Goal: Task Accomplishment & Management: Manage account settings

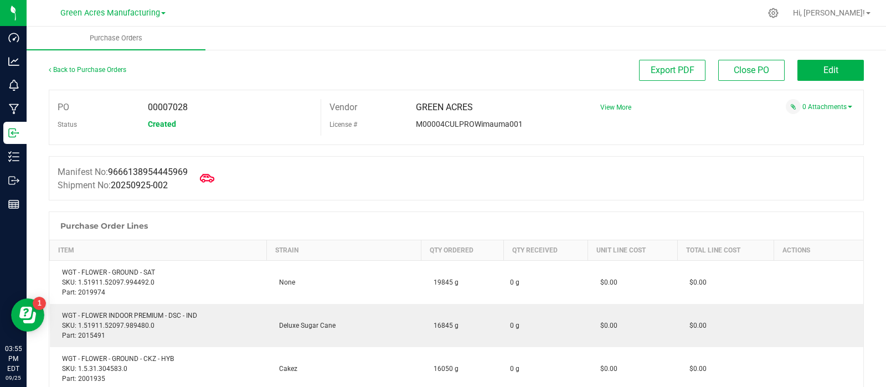
click at [218, 182] on span at bounding box center [207, 178] width 24 height 24
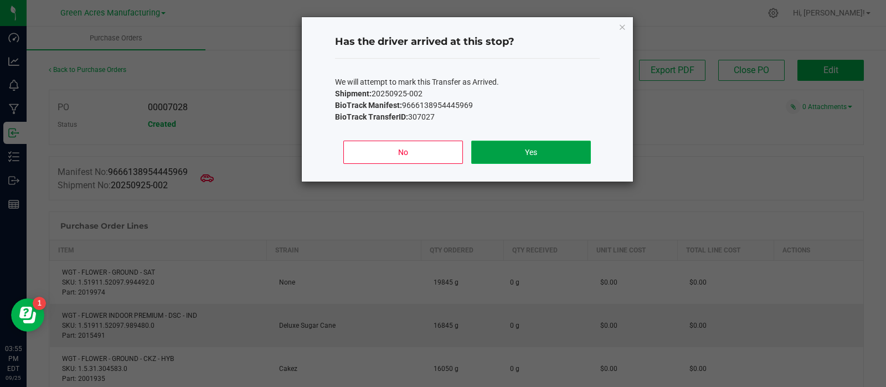
click at [523, 142] on button "Yes" at bounding box center [530, 152] width 119 height 23
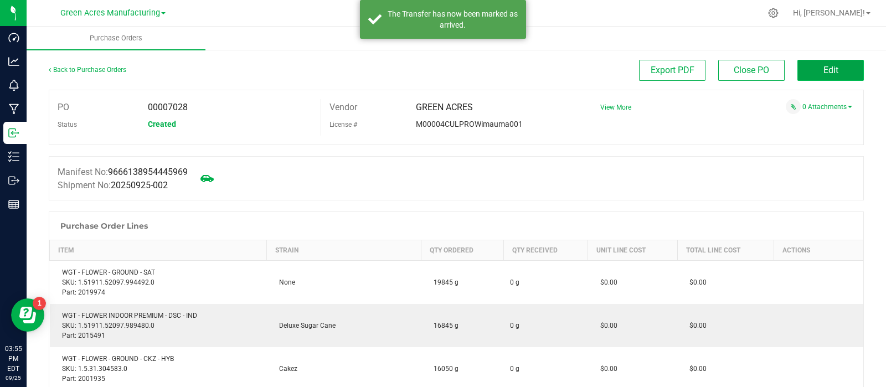
click at [824, 68] on span "Edit" at bounding box center [831, 70] width 15 height 11
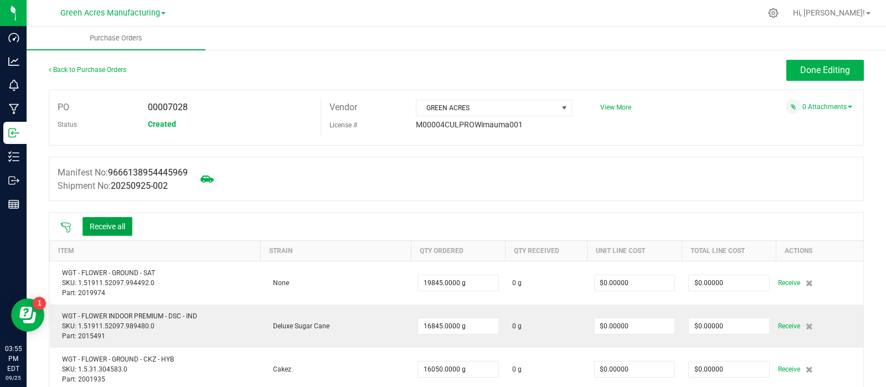
click at [94, 229] on button "Receive all" at bounding box center [108, 226] width 50 height 19
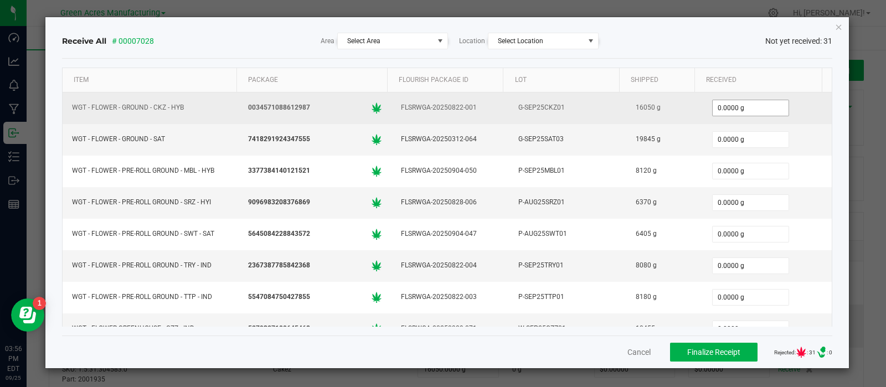
type input "0"
click at [745, 104] on input "0" at bounding box center [751, 108] width 76 height 16
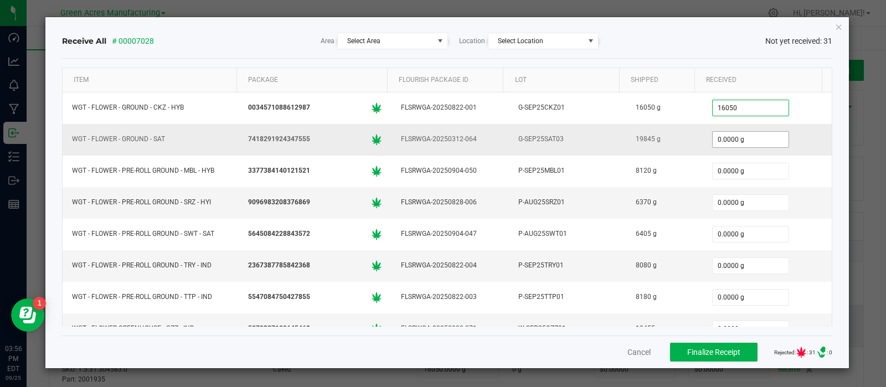
type input "16050.0000 g"
click at [744, 143] on input "0" at bounding box center [751, 140] width 76 height 16
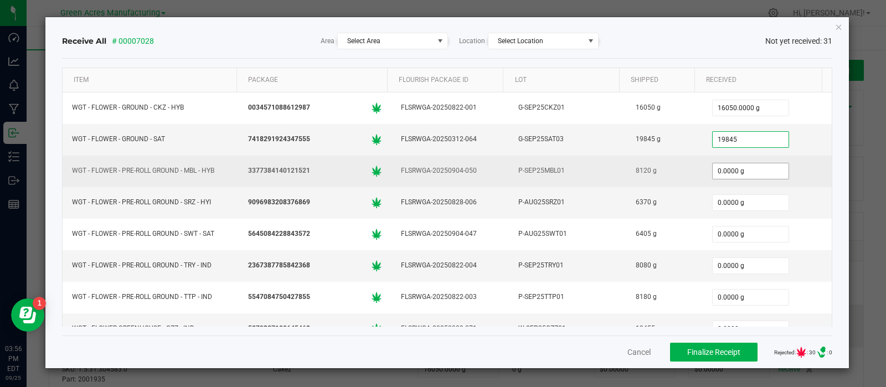
type input "19845.0000 g"
click at [748, 166] on input "0" at bounding box center [751, 171] width 76 height 16
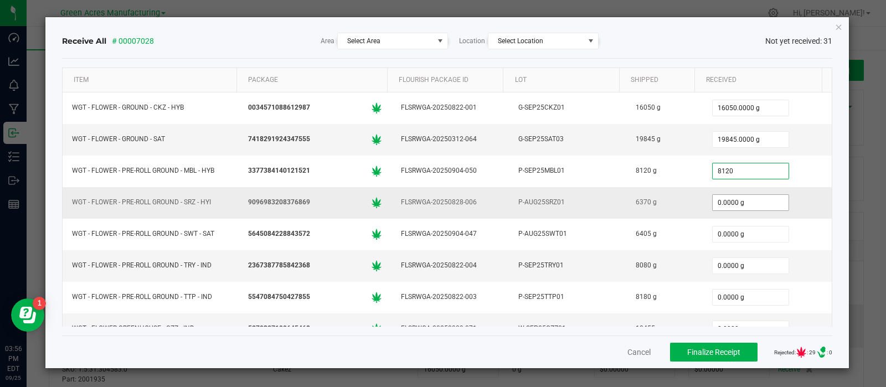
type input "8120.0000 g"
click at [740, 203] on input "0" at bounding box center [751, 203] width 76 height 16
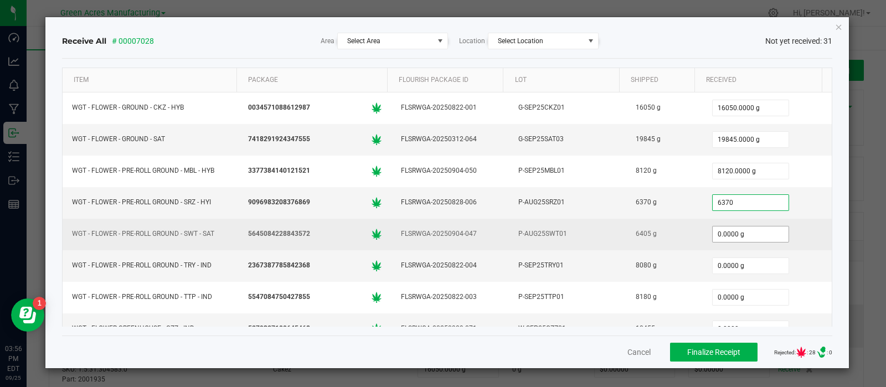
type input "6370.0000 g"
click at [742, 229] on input "0" at bounding box center [751, 235] width 76 height 16
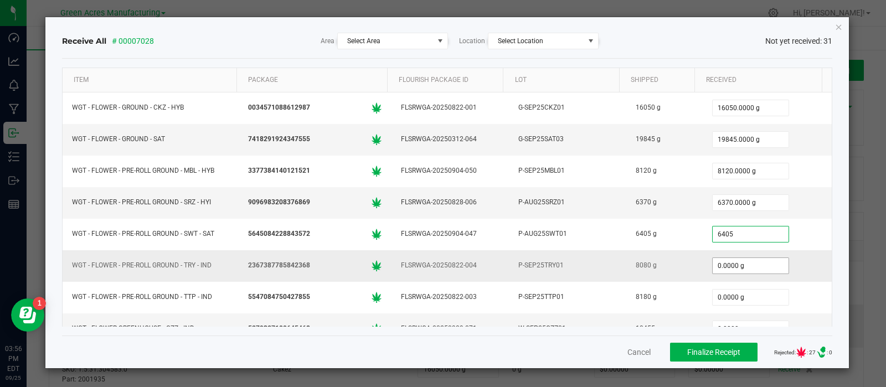
type input "6405.0000 g"
click at [740, 267] on input "0" at bounding box center [751, 266] width 76 height 16
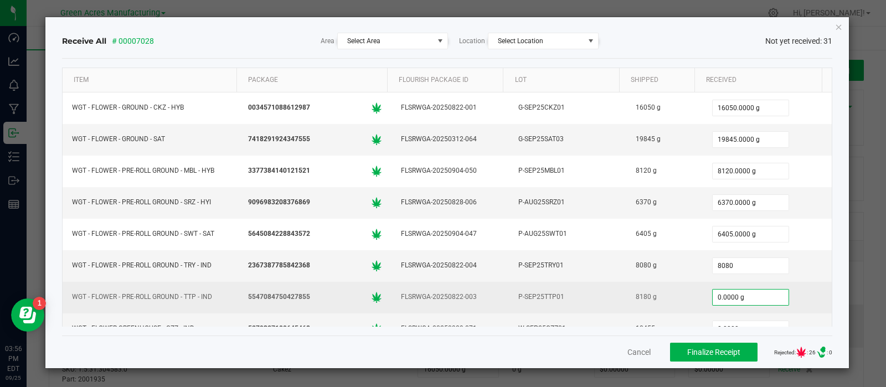
type input "8080.0000 g"
click at [747, 296] on input "0" at bounding box center [751, 298] width 76 height 16
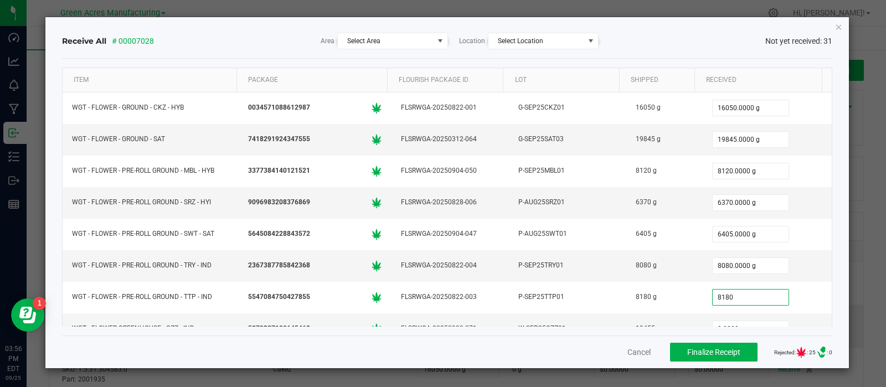
type input "8180.0000 g"
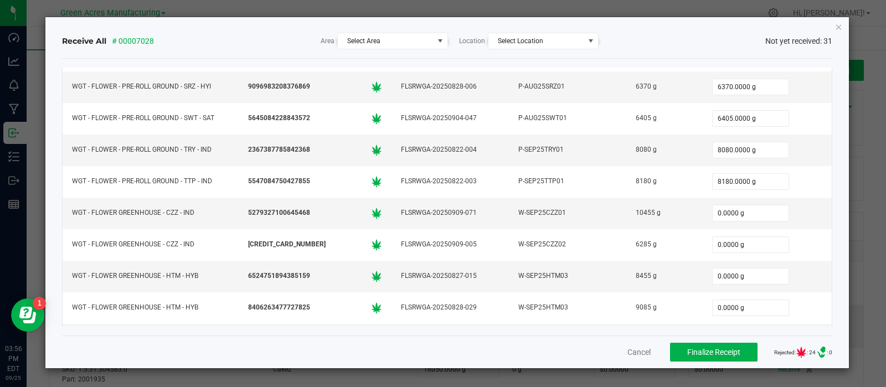
scroll to position [120, 0]
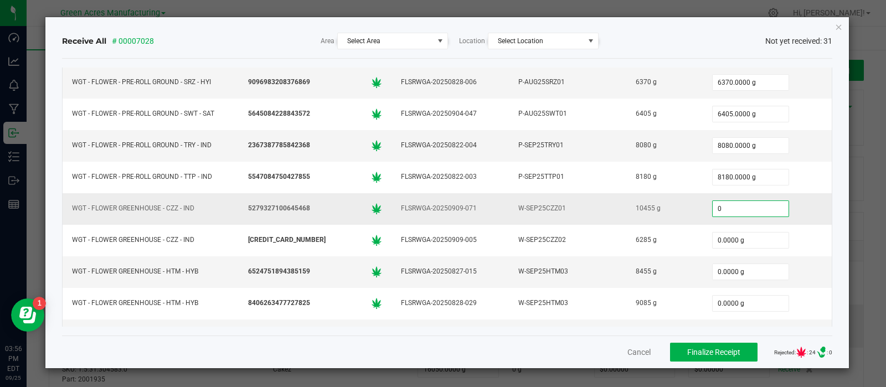
click at [734, 209] on input "0" at bounding box center [751, 209] width 76 height 16
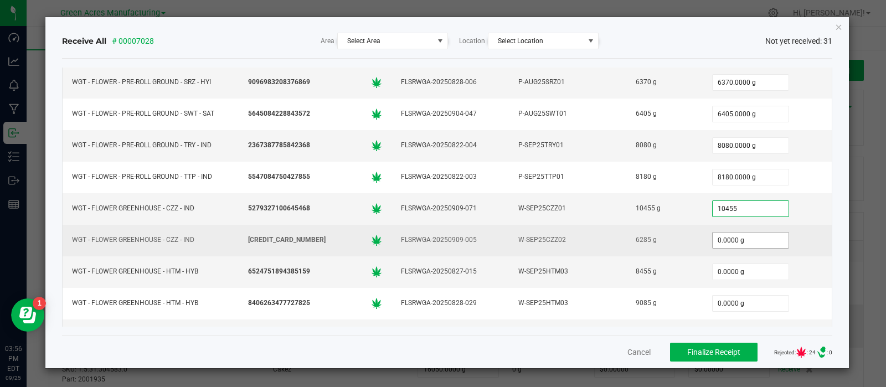
type input "10455.0000 g"
click at [739, 237] on input "0" at bounding box center [751, 241] width 76 height 16
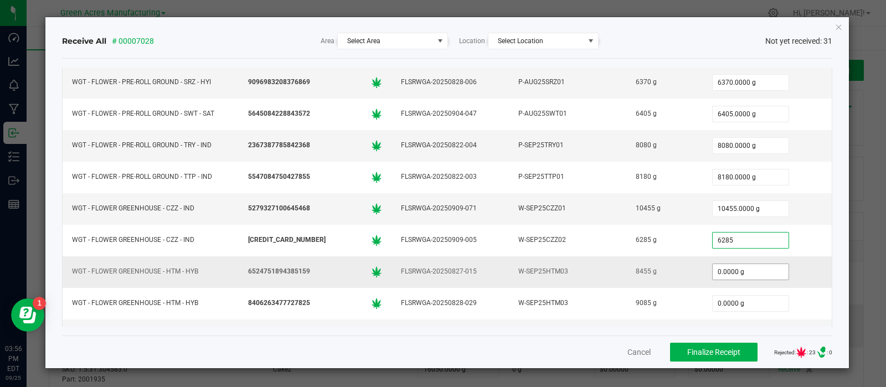
type input "6285.0000 g"
click at [728, 271] on input "0" at bounding box center [751, 272] width 76 height 16
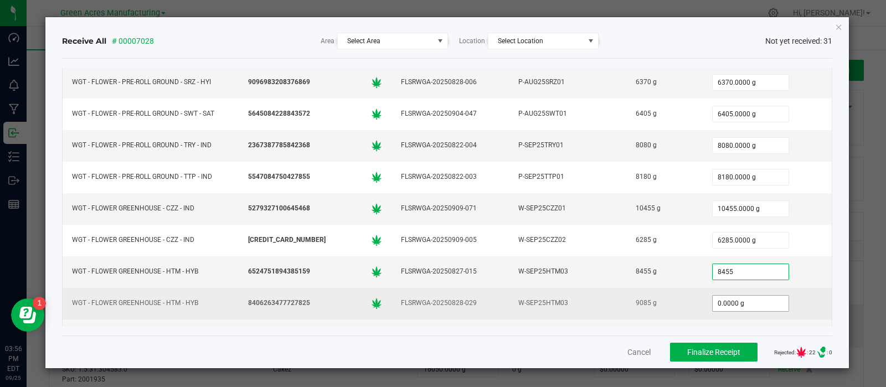
type input "8455.0000 g"
click at [739, 297] on input "0" at bounding box center [751, 304] width 76 height 16
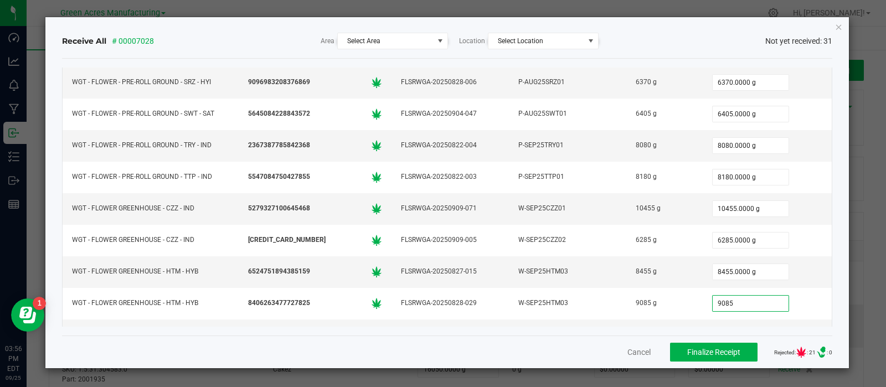
type input "9085.0000 g"
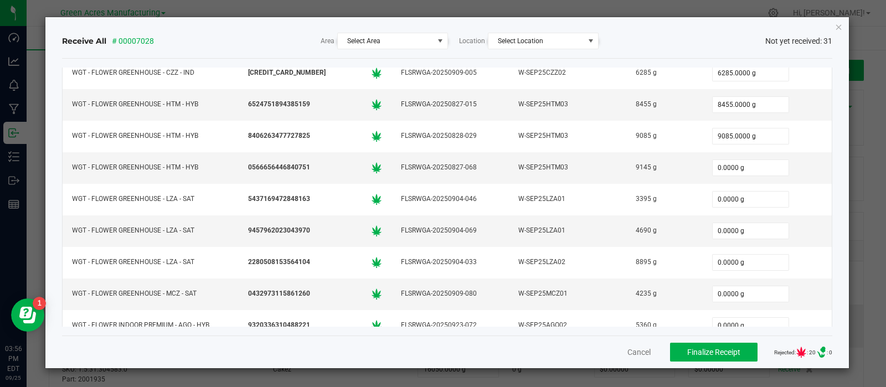
scroll to position [285, 0]
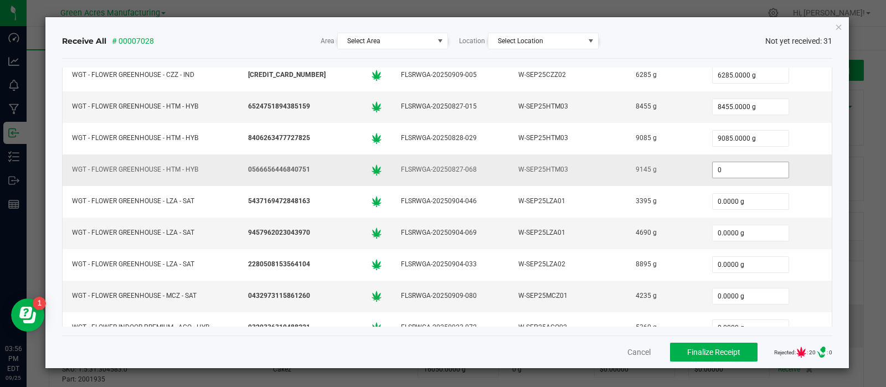
click at [743, 167] on input "0" at bounding box center [751, 170] width 76 height 16
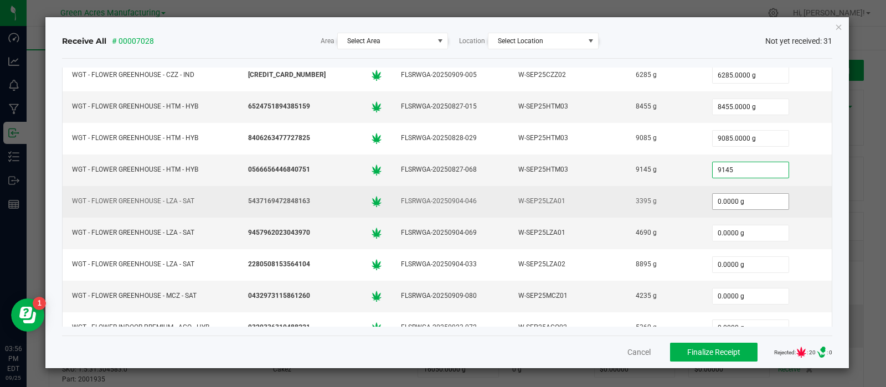
type input "9145.0000 g"
click at [750, 199] on input "0" at bounding box center [751, 202] width 76 height 16
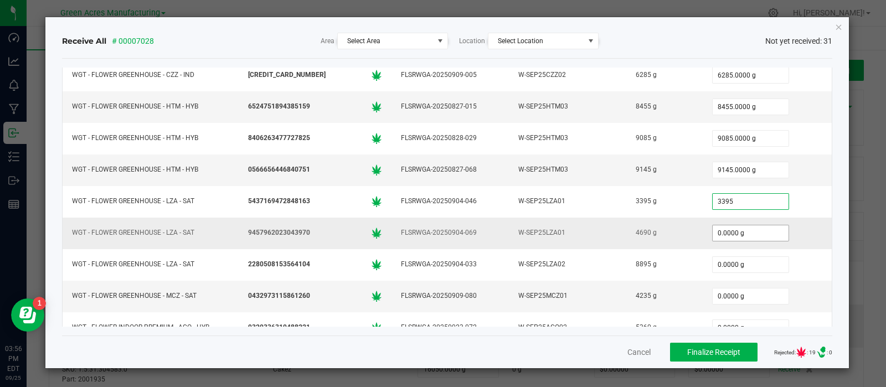
type input "3395.0000 g"
click at [743, 225] on input "0" at bounding box center [751, 233] width 76 height 16
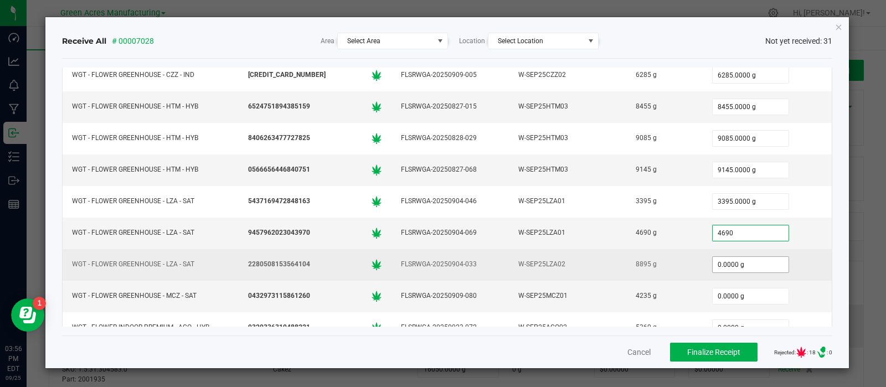
type input "4690.0000 g"
click at [742, 261] on input "0" at bounding box center [751, 265] width 76 height 16
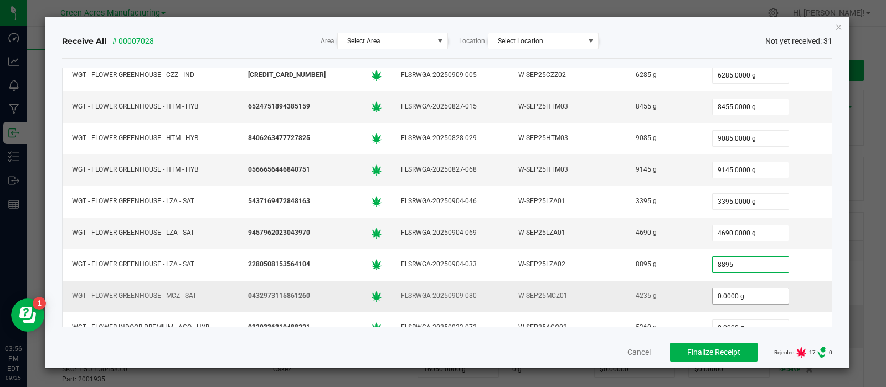
type input "8895.0000 g"
click at [740, 294] on input "0" at bounding box center [751, 297] width 76 height 16
type input "4235.0000 g"
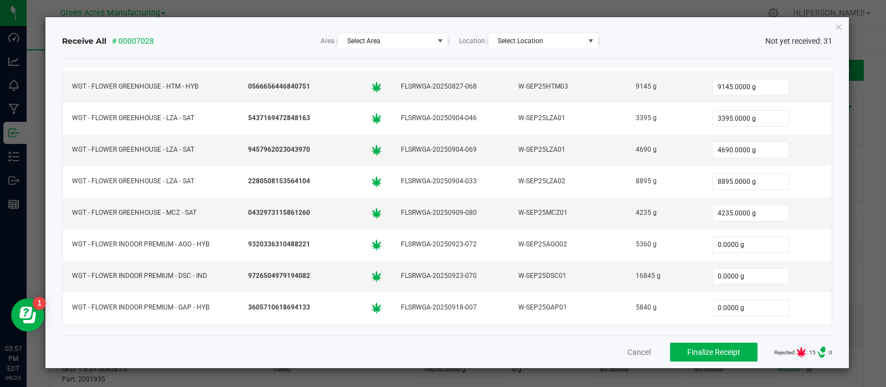
scroll to position [384, 0]
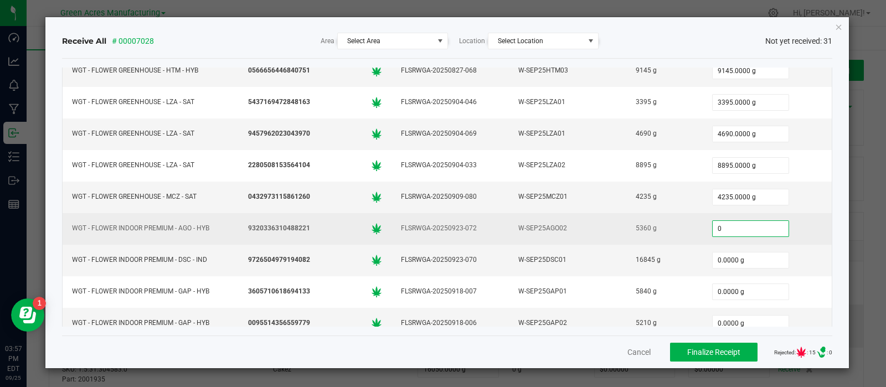
click at [739, 226] on input "0" at bounding box center [751, 229] width 76 height 16
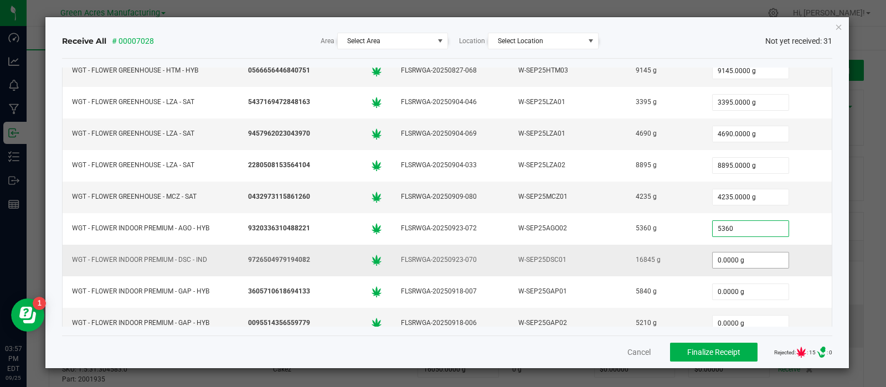
type input "5360.0000 g"
click at [742, 253] on input "0" at bounding box center [751, 261] width 76 height 16
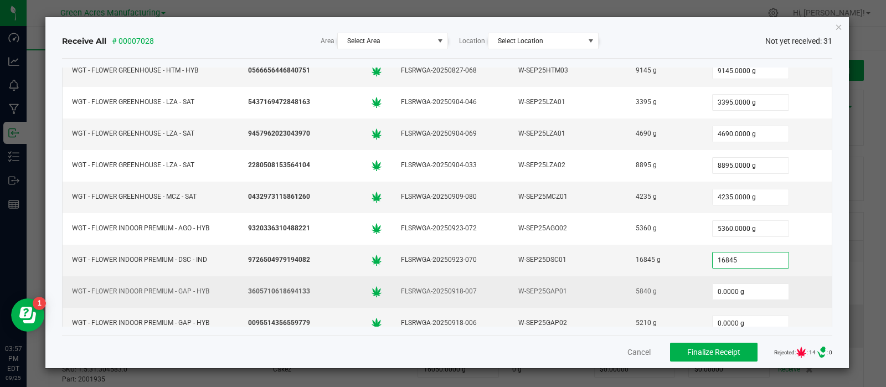
type input "16845.0000 g"
click at [737, 295] on div "0.0000 g" at bounding box center [768, 292] width 116 height 22
type input "0"
click at [736, 287] on input "0" at bounding box center [751, 292] width 76 height 16
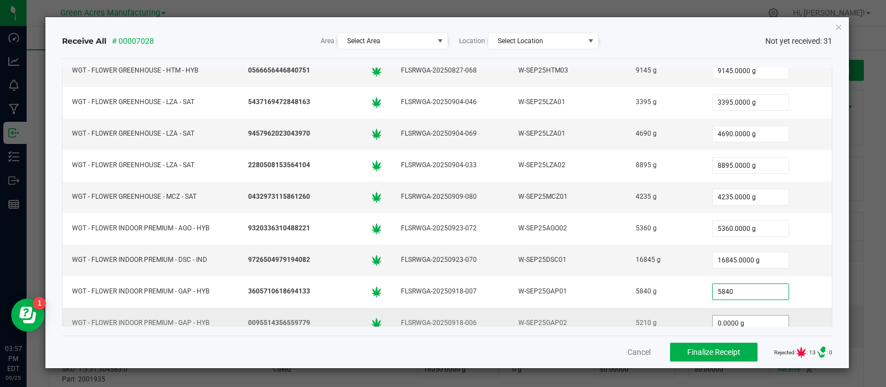
type input "5840.0000 g"
click at [744, 317] on input "0" at bounding box center [751, 324] width 76 height 16
type input "5210.0000 g"
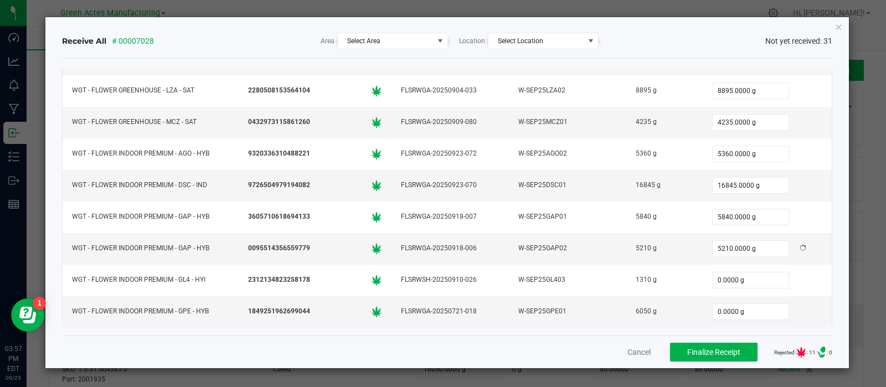
scroll to position [501, 0]
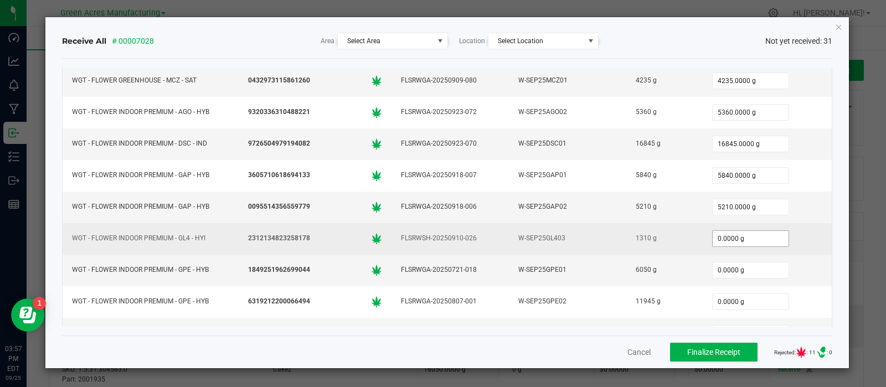
type input "0"
click at [751, 235] on input "0" at bounding box center [751, 239] width 76 height 16
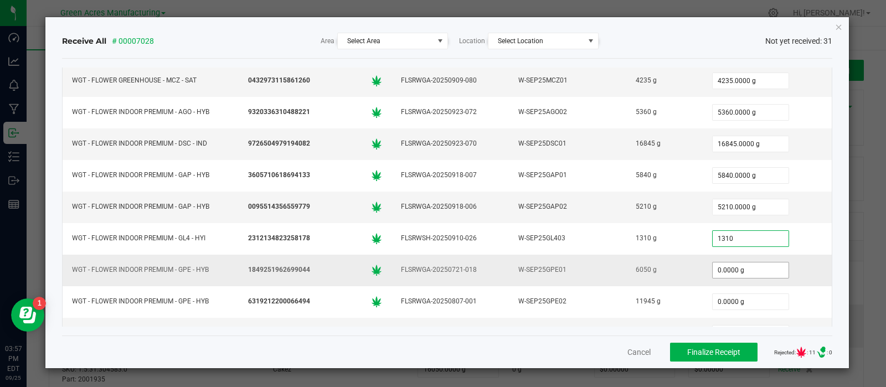
type input "1310.0000 g"
click at [749, 266] on input "0" at bounding box center [751, 271] width 76 height 16
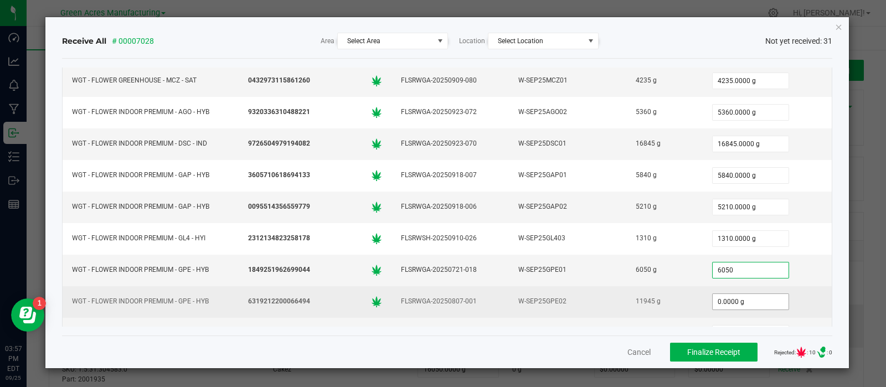
type input "6050.0000 g"
click at [737, 294] on input "0" at bounding box center [751, 302] width 76 height 16
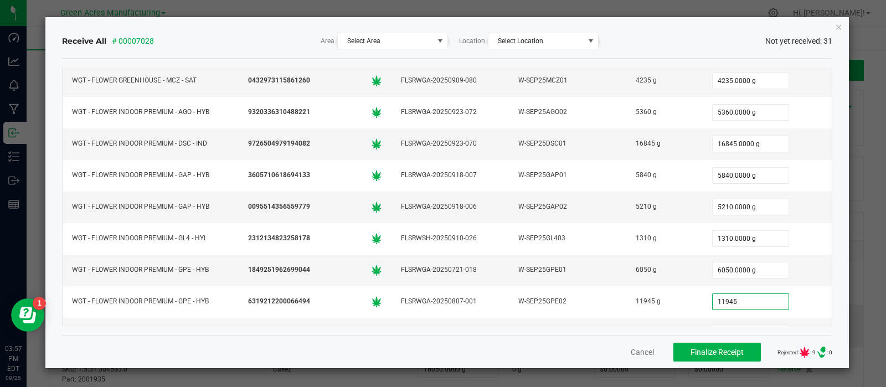
type input "11945.0000 g"
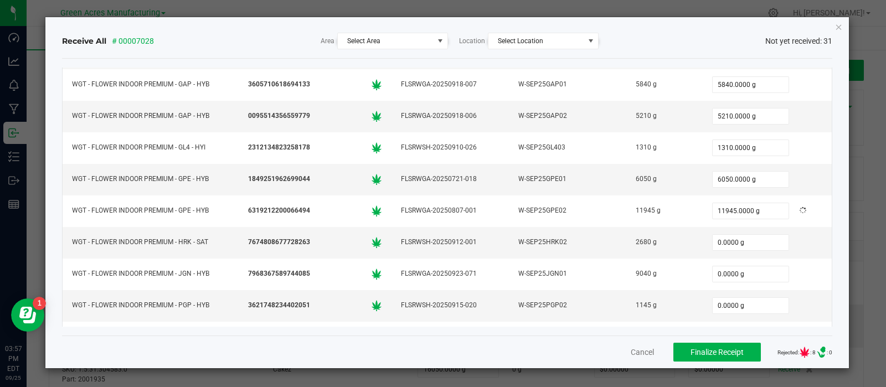
scroll to position [630, 0]
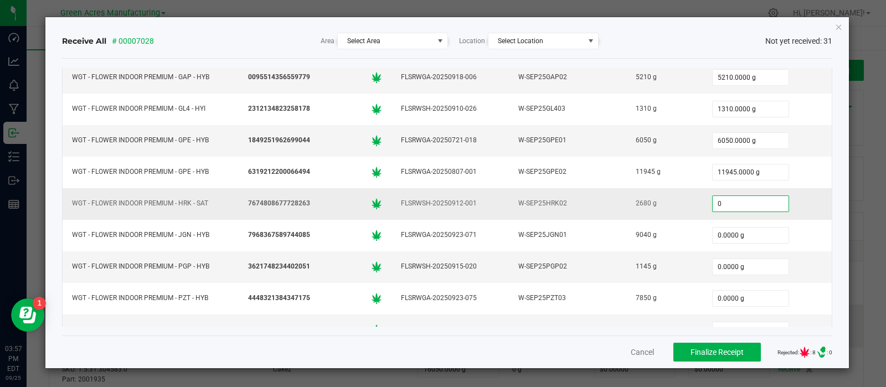
click at [743, 197] on input "0" at bounding box center [751, 204] width 76 height 16
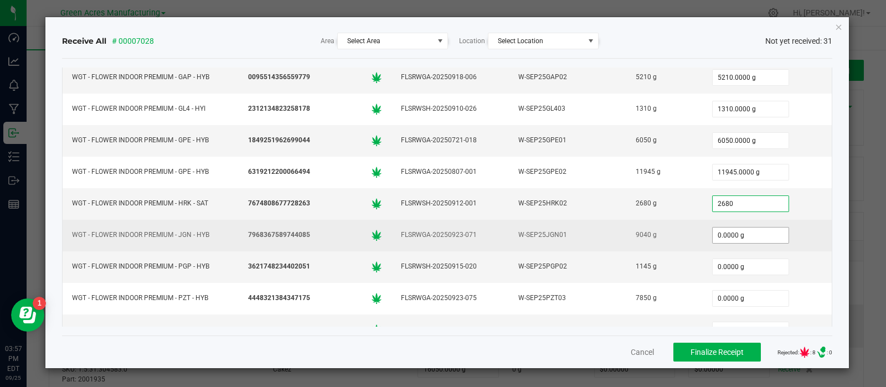
type input "2680.0000 g"
click at [742, 228] on input "0" at bounding box center [751, 236] width 76 height 16
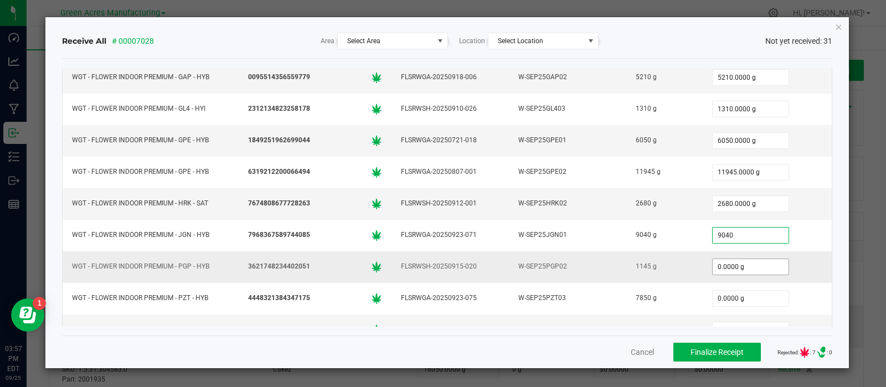
type input "9040.0000 g"
click at [743, 259] on input "0" at bounding box center [751, 267] width 76 height 16
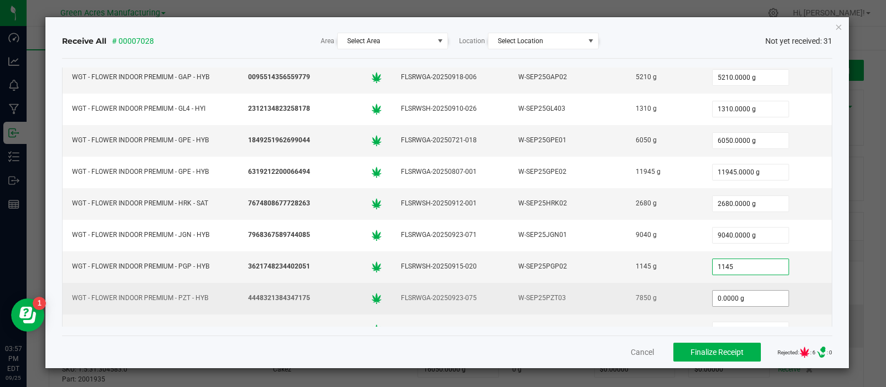
type input "1145.0000 g"
click at [746, 291] on input "0" at bounding box center [751, 299] width 76 height 16
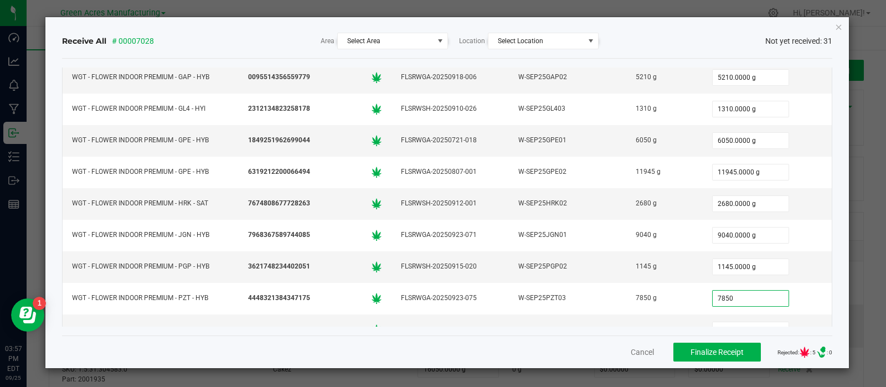
type input "7850.0000 g"
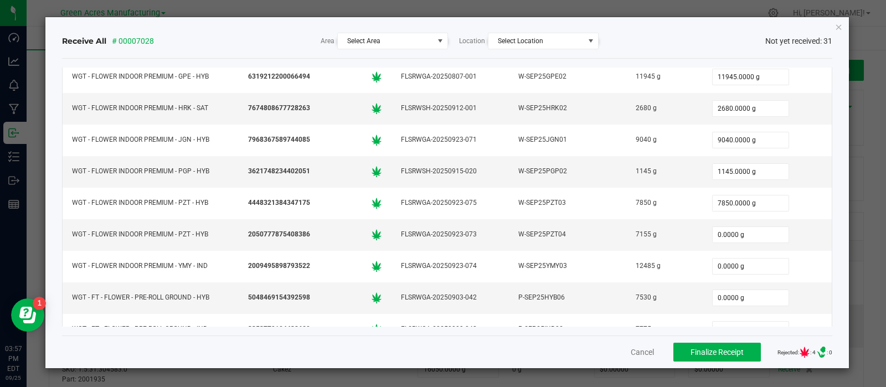
scroll to position [735, 0]
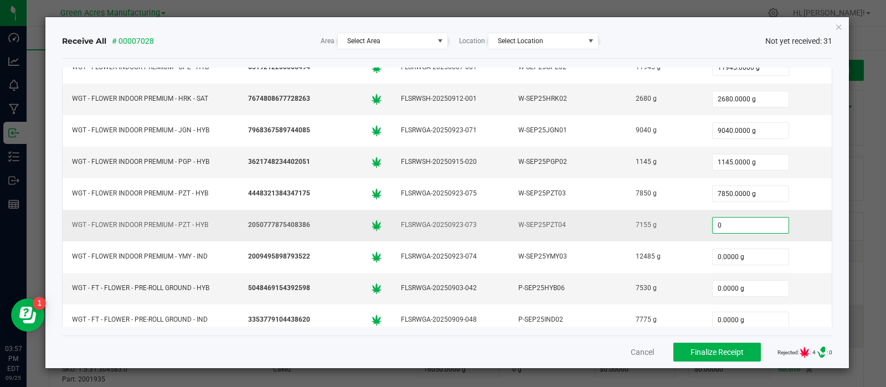
click at [745, 218] on input "0" at bounding box center [751, 226] width 76 height 16
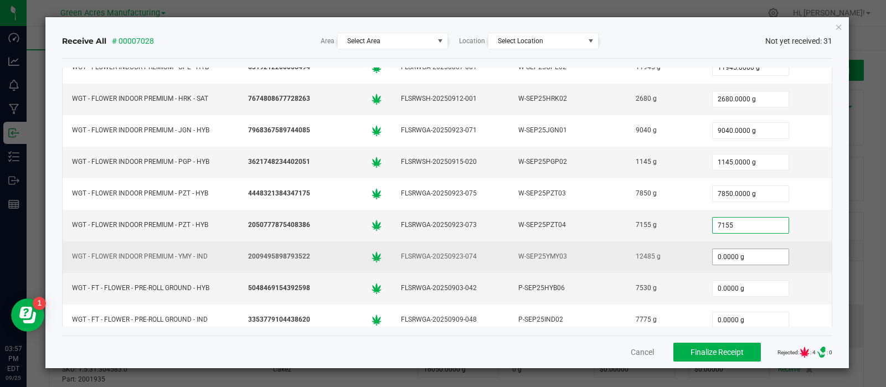
type input "7155.0000 g"
click at [739, 249] on input "0" at bounding box center [751, 257] width 76 height 16
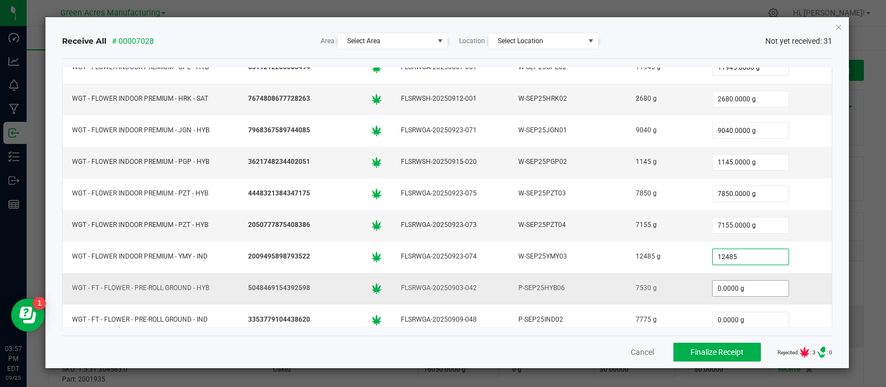
type input "12485.0000 g"
click at [740, 282] on input "0" at bounding box center [751, 289] width 76 height 16
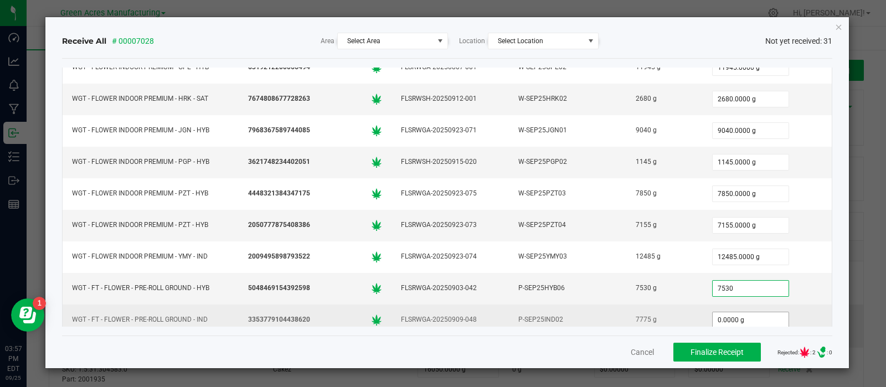
type input "7530.0000 g"
click at [740, 312] on input "0" at bounding box center [751, 320] width 76 height 16
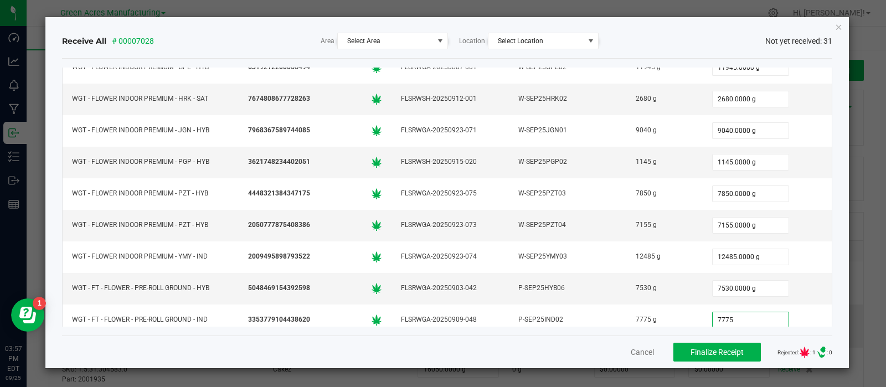
type input "7775.0000 g"
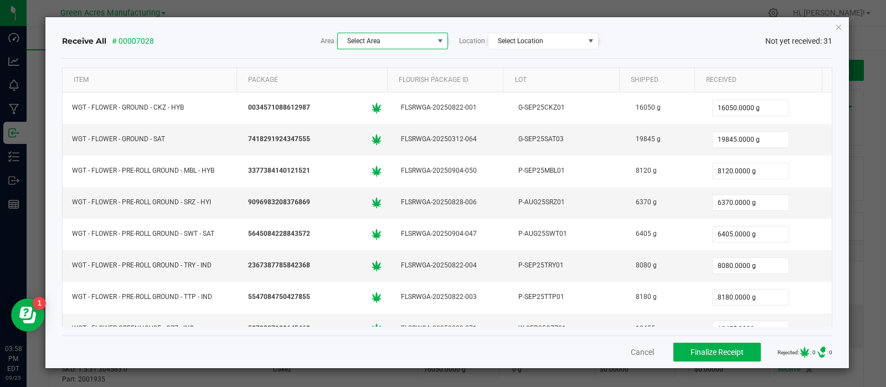
click at [439, 45] on span at bounding box center [440, 41] width 9 height 9
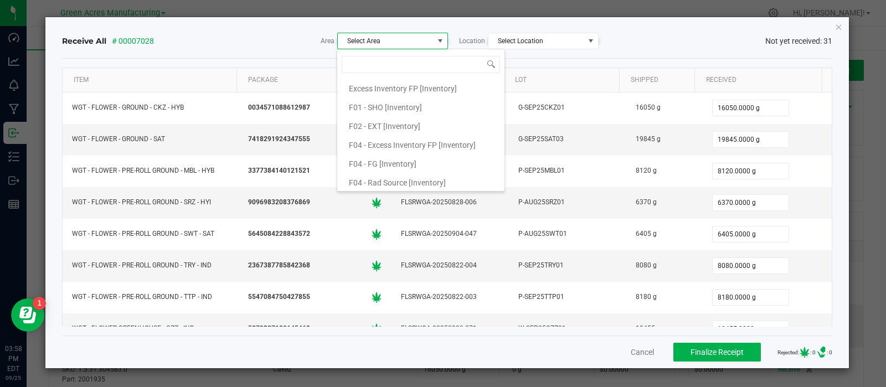
scroll to position [55, 0]
click at [440, 181] on span "F05 - Excess Inventory FP [Inventory]" at bounding box center [412, 184] width 127 height 17
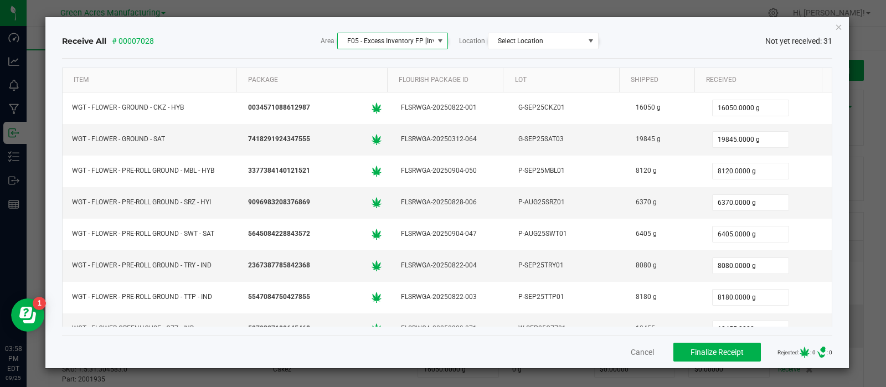
click at [440, 38] on span at bounding box center [440, 41] width 9 height 9
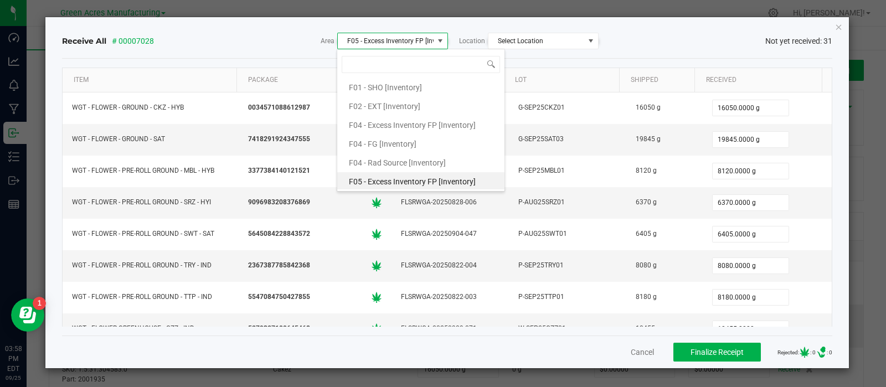
scroll to position [85, 0]
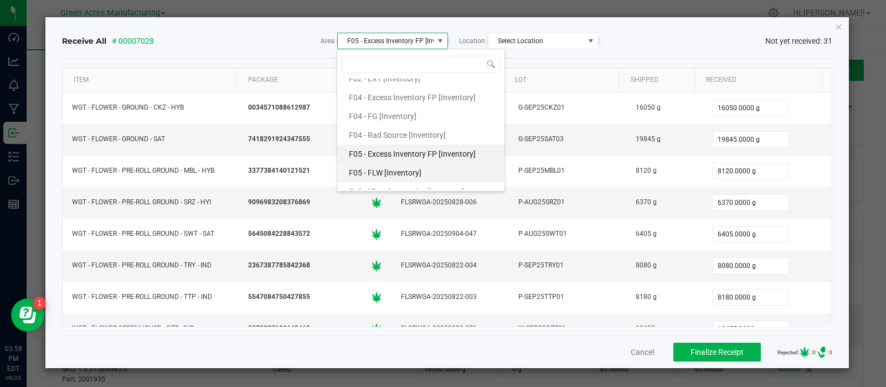
click at [455, 167] on li "F05 - FLW [Inventory]" at bounding box center [420, 172] width 167 height 19
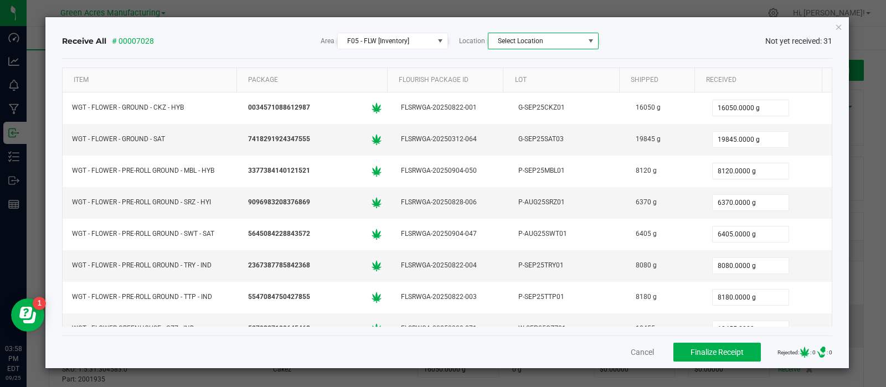
drag, startPoint x: 593, startPoint y: 40, endPoint x: 586, endPoint y: 38, distance: 7.0
click at [587, 38] on span at bounding box center [591, 41] width 9 height 9
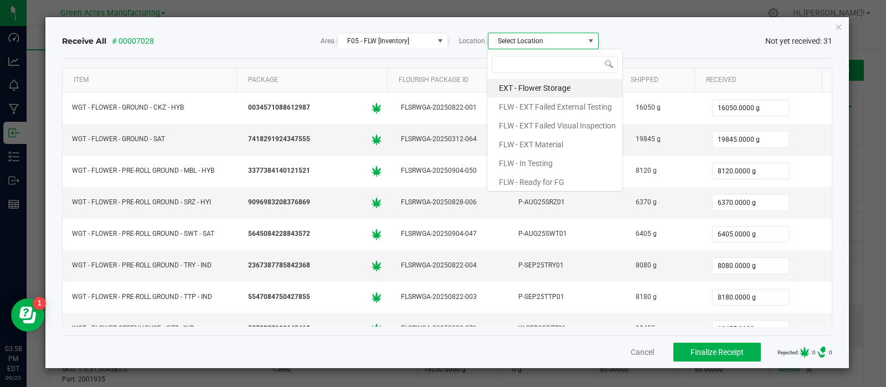
scroll to position [16, 110]
click at [569, 181] on li "FLW - Ready for FG" at bounding box center [555, 182] width 135 height 19
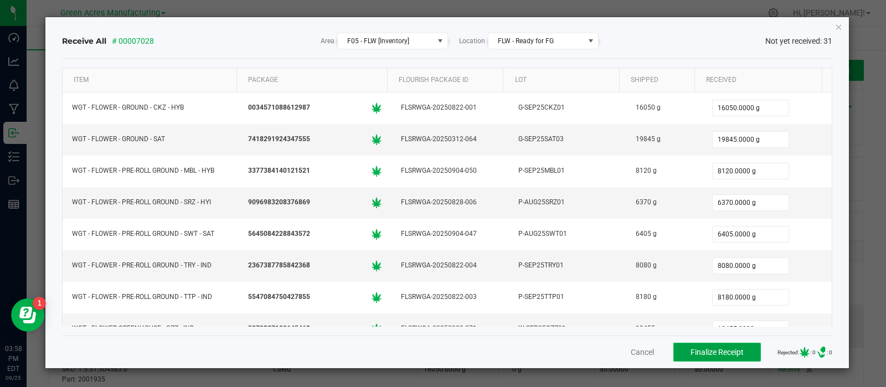
click at [720, 355] on span "Finalize Receipt" at bounding box center [717, 352] width 53 height 9
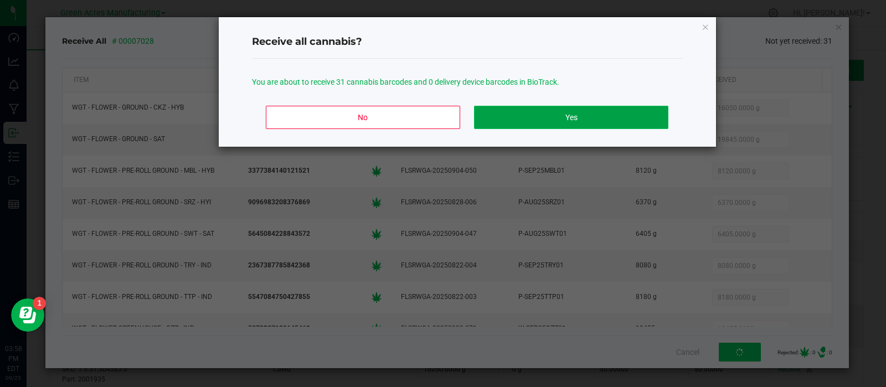
click at [555, 114] on button "Yes" at bounding box center [571, 117] width 194 height 23
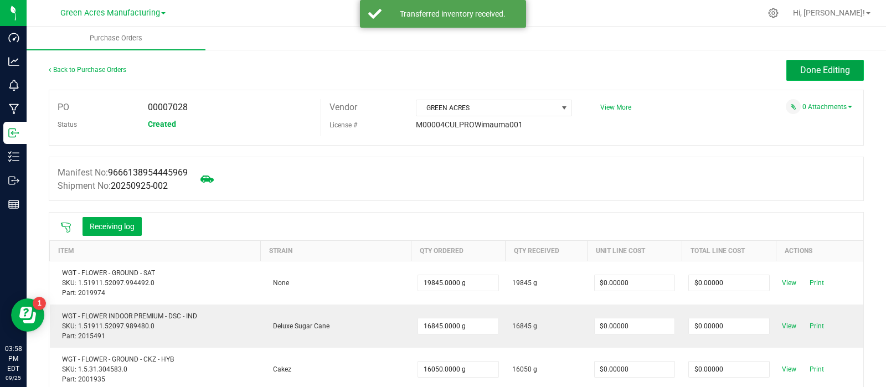
click at [814, 66] on span "Done Editing" at bounding box center [826, 70] width 50 height 11
